Goal: Task Accomplishment & Management: Use online tool/utility

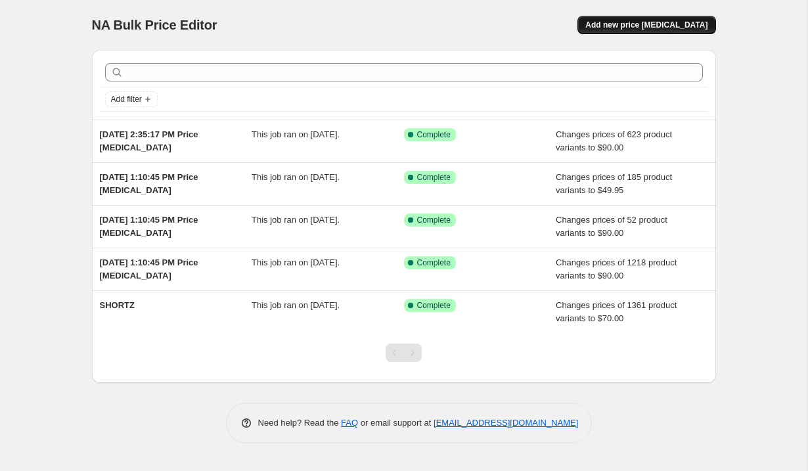
click at [621, 30] on button "Add new price [MEDICAL_DATA]" at bounding box center [646, 25] width 138 height 18
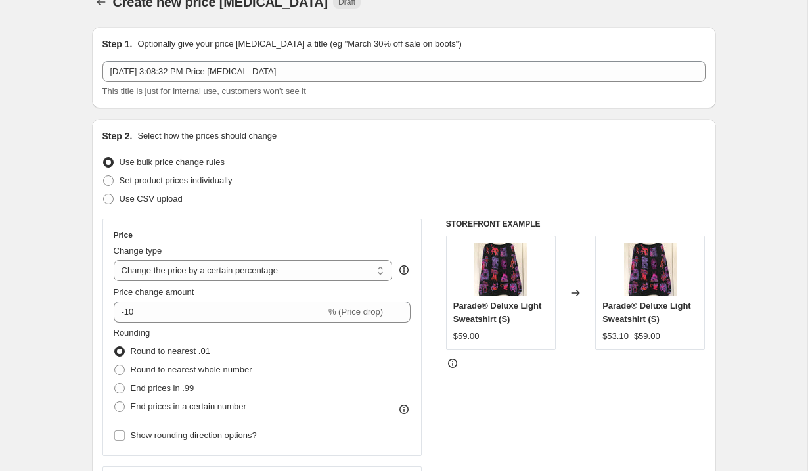
scroll to position [37, 0]
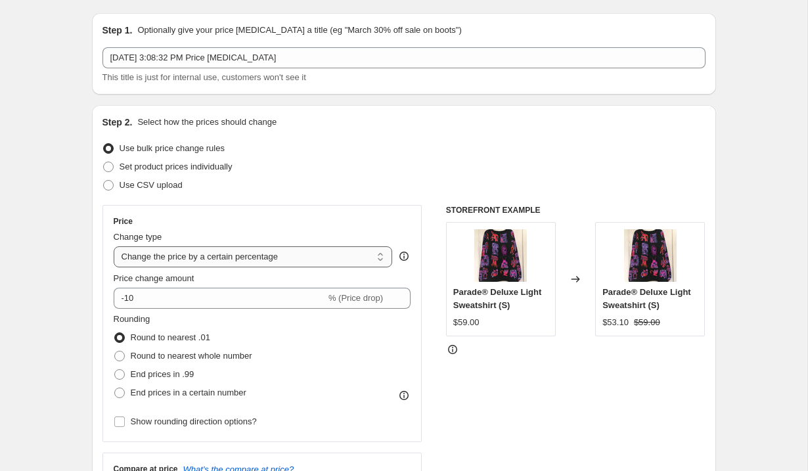
click at [303, 259] on select "Change the price to a certain amount Change the price by a certain amount Chang…" at bounding box center [253, 256] width 279 height 21
select select "to"
click at [114, 246] on select "Change the price to a certain amount Change the price by a certain amount Chang…" at bounding box center [253, 256] width 279 height 21
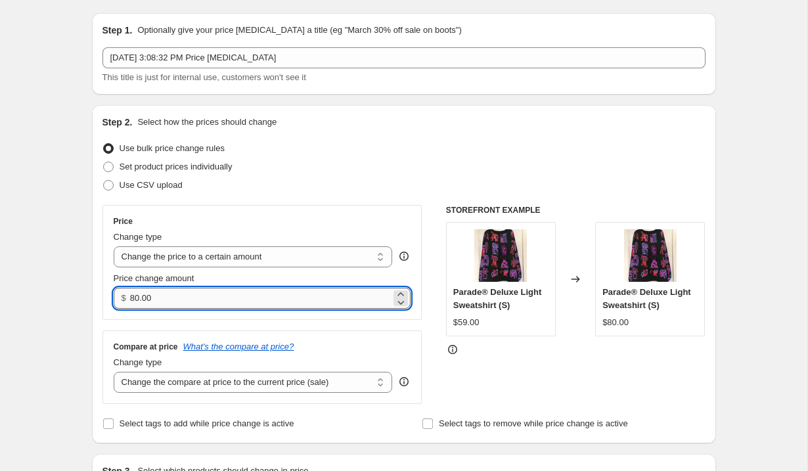
click at [174, 298] on input "80.00" at bounding box center [260, 298] width 261 height 21
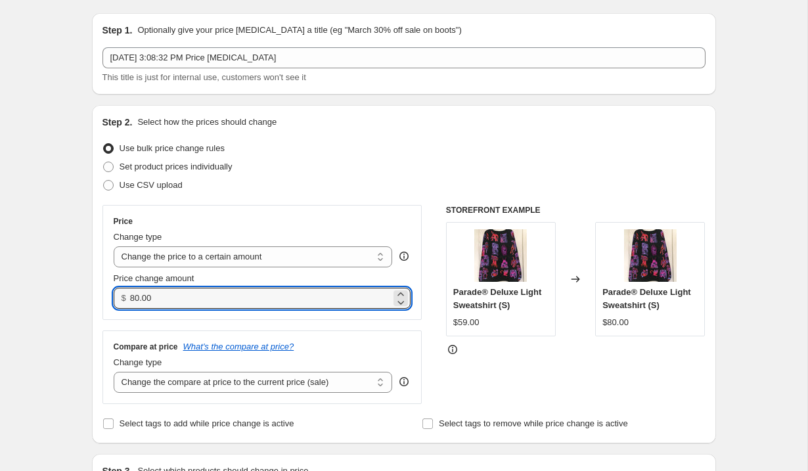
drag, startPoint x: 179, startPoint y: 301, endPoint x: 89, endPoint y: 301, distance: 89.3
type input "85.00"
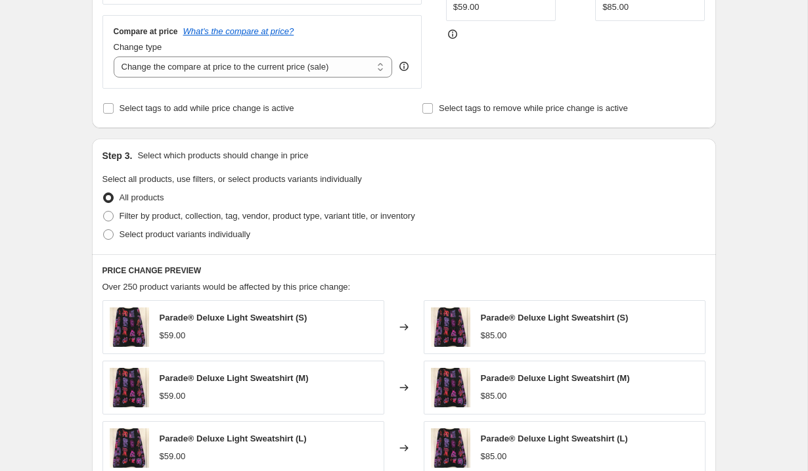
scroll to position [374, 0]
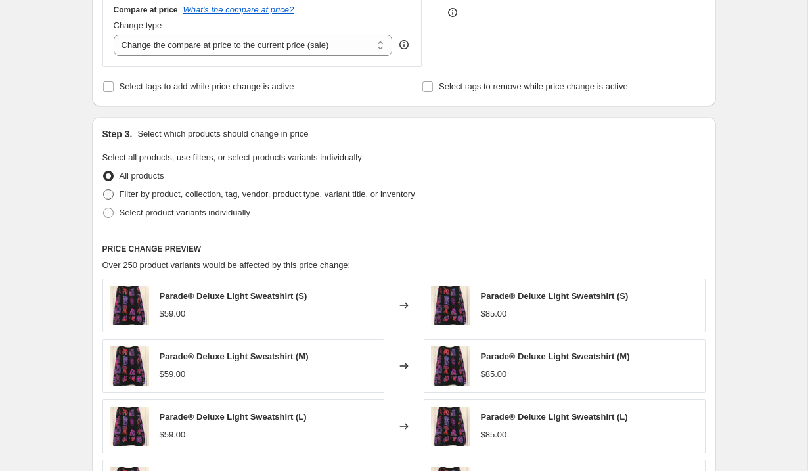
click at [108, 197] on span at bounding box center [108, 194] width 11 height 11
click at [104, 190] on input "Filter by product, collection, tag, vendor, product type, variant title, or inv…" at bounding box center [103, 189] width 1 height 1
radio input "true"
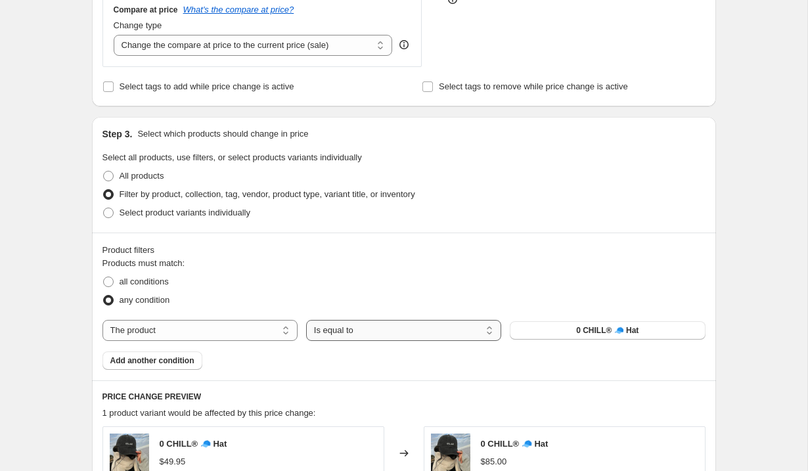
click at [332, 328] on select "Is equal to Is not equal to" at bounding box center [403, 330] width 195 height 21
click at [221, 334] on select "The product The product's collection The product's tag The product's vendor The…" at bounding box center [199, 330] width 195 height 21
select select "title"
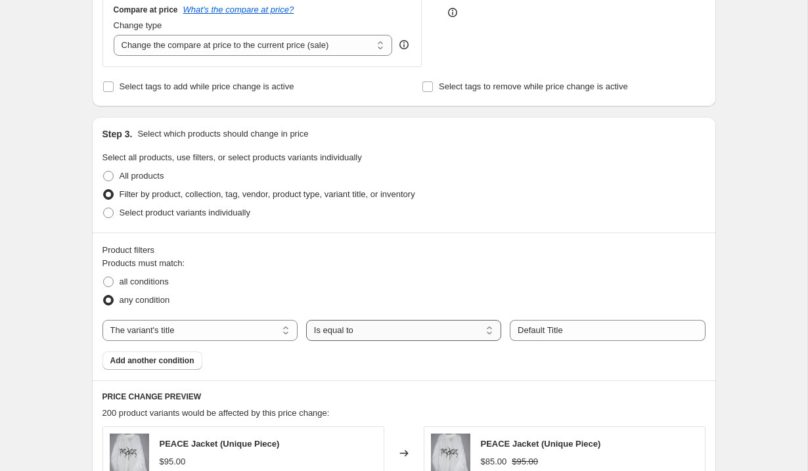
click at [336, 340] on select "Is equal to Is not equal to Contains" at bounding box center [403, 330] width 195 height 21
select select "contains"
click at [537, 332] on input "Default Title" at bounding box center [607, 330] width 195 height 21
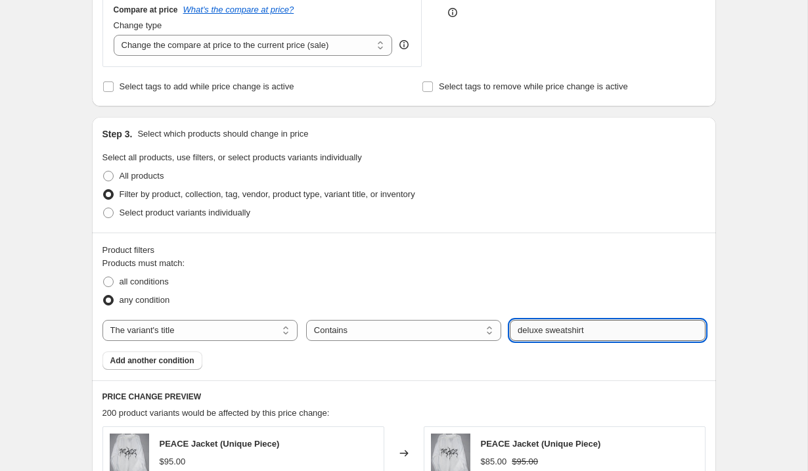
type input "deluxe sweatshirt"
click at [510, 117] on button "Submit" at bounding box center [528, 124] width 37 height 14
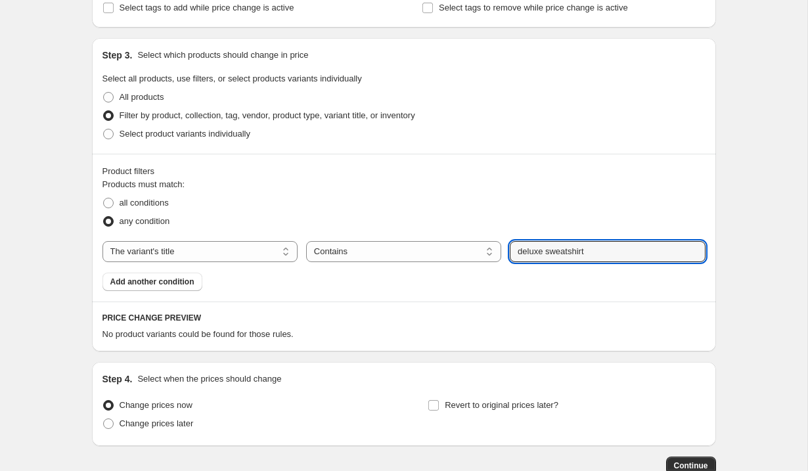
scroll to position [536, 0]
